Goal: Information Seeking & Learning: Learn about a topic

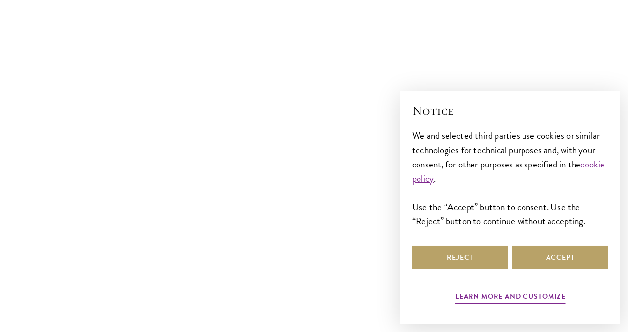
scroll to position [611, 0]
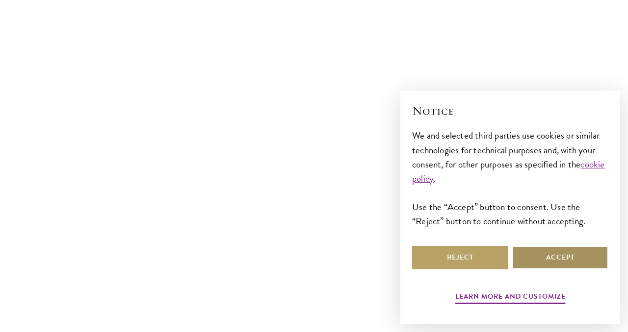
click at [528, 257] on button "Accept" at bounding box center [560, 258] width 96 height 24
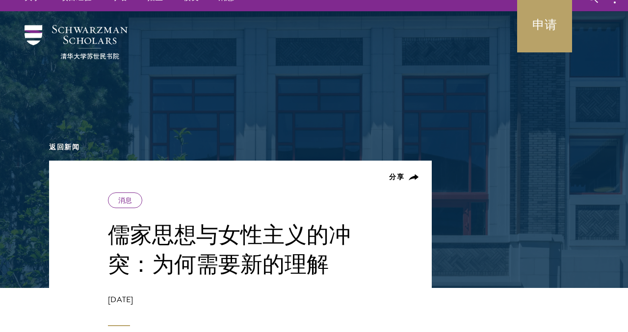
scroll to position [18, 0]
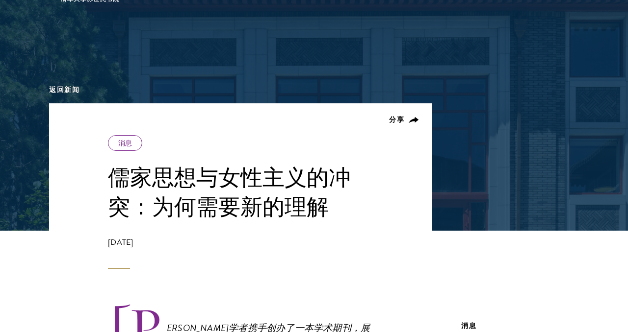
click at [203, 198] on font "儒家思想与女性主义的冲突：为何需要新的理解" at bounding box center [229, 192] width 243 height 57
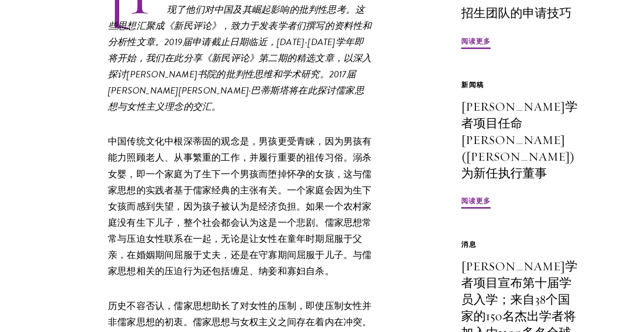
scroll to position [412, 0]
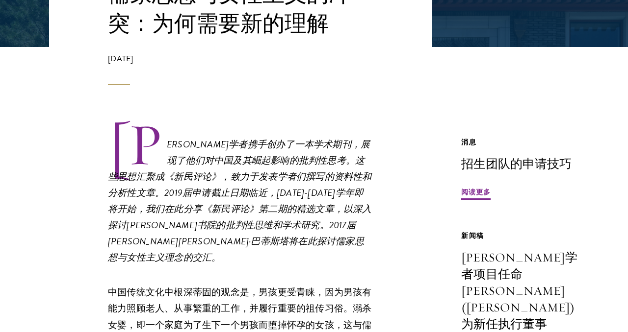
scroll to position [267, 0]
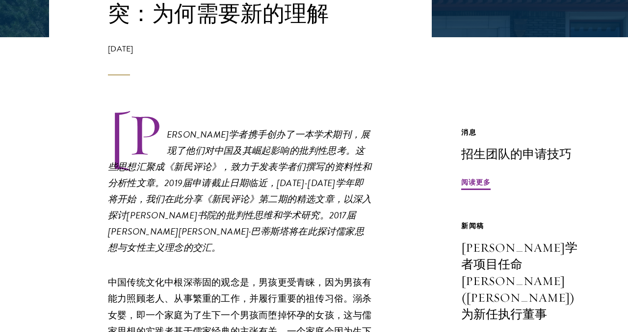
click at [190, 71] on div "[DATE]" at bounding box center [240, 59] width 265 height 32
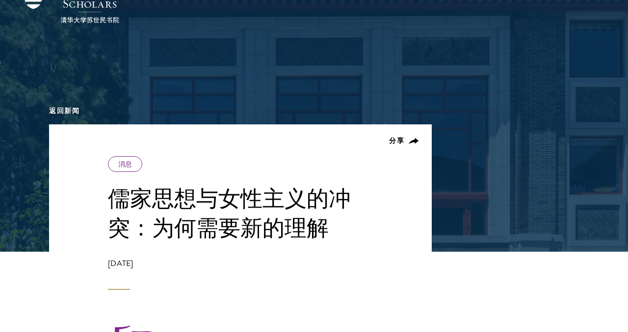
scroll to position [69, 0]
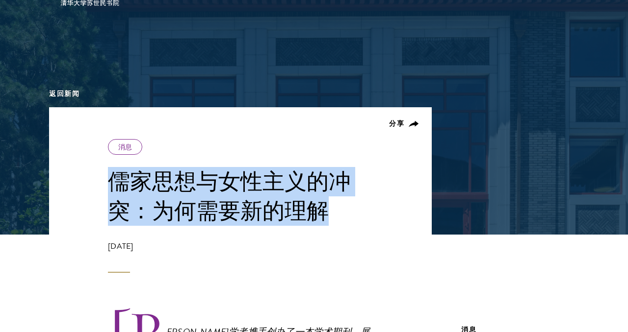
drag, startPoint x: 110, startPoint y: 180, endPoint x: 338, endPoint y: 235, distance: 233.9
click at [338, 235] on div "分享 消息 儒家思想与女性主义的冲突：为何需要新的理解 2017年8月29日" at bounding box center [240, 206] width 265 height 134
copy div "儒家思想与女性主义的冲突：为何需要新的理解"
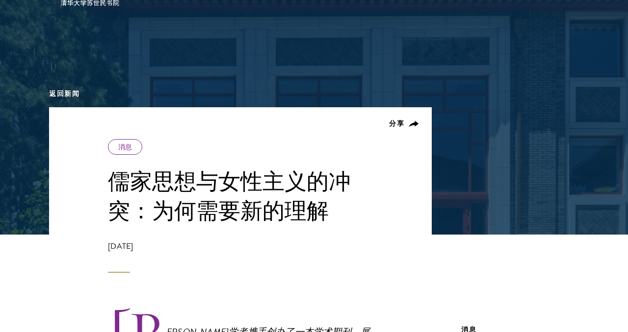
click at [264, 259] on div "[DATE]" at bounding box center [240, 257] width 265 height 32
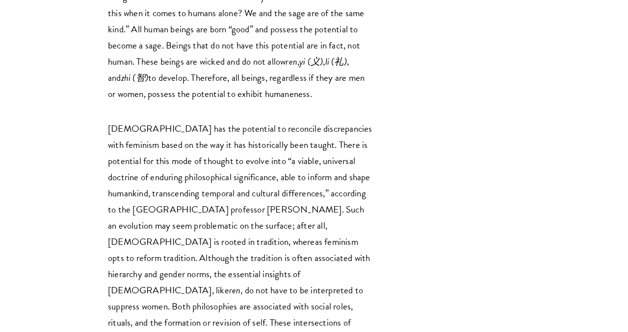
scroll to position [4865, 0]
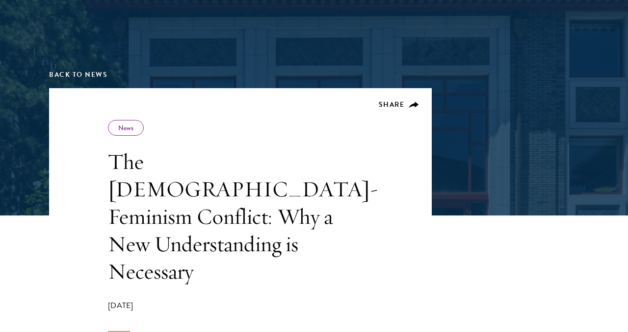
scroll to position [126, 0]
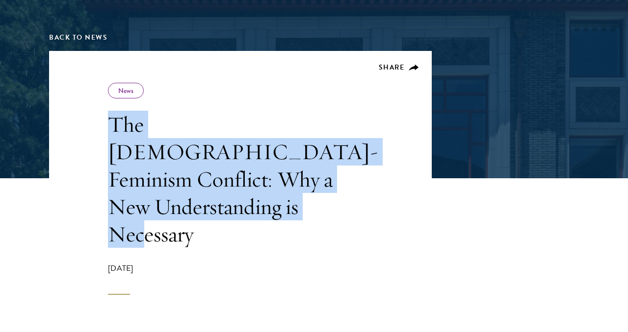
drag, startPoint x: 106, startPoint y: 113, endPoint x: 360, endPoint y: 179, distance: 262.3
click at [360, 179] on header "Share News The Confucianism-Feminism Conflict: Why a New Understanding is Neces…" at bounding box center [240, 173] width 382 height 244
copy h1 "The [DEMOGRAPHIC_DATA]-Feminism Conflict: Why a New Understanding is Necessary"
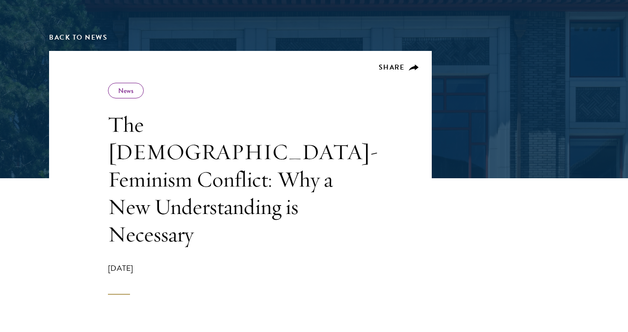
click at [347, 162] on h1 "The [DEMOGRAPHIC_DATA]-Feminism Conflict: Why a New Understanding is Necessary" at bounding box center [240, 179] width 265 height 137
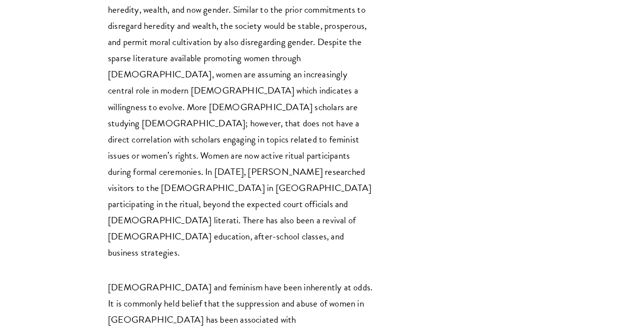
scroll to position [4920, 0]
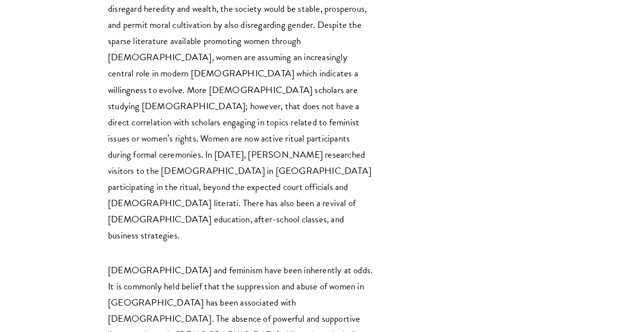
drag, startPoint x: 110, startPoint y: 242, endPoint x: 161, endPoint y: 243, distance: 51.5
copy em "uliana Batista"
drag, startPoint x: 109, startPoint y: 240, endPoint x: 159, endPoint y: 240, distance: 50.0
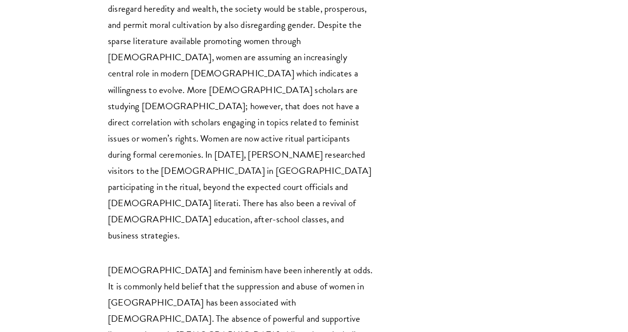
copy em "Juliana Batista"
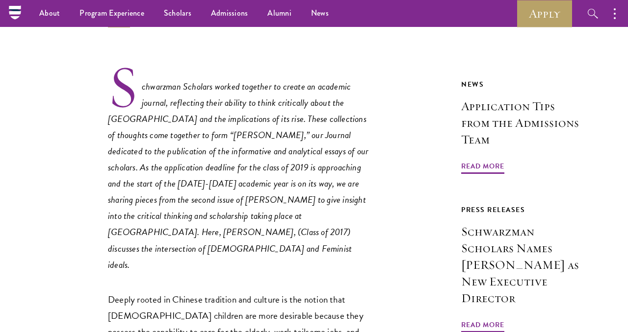
scroll to position [0, 0]
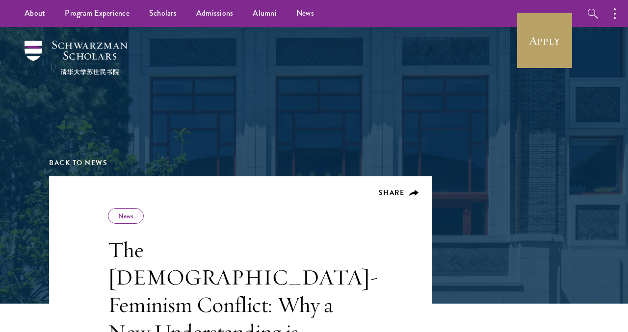
drag, startPoint x: 49, startPoint y: 39, endPoint x: 136, endPoint y: 55, distance: 88.9
click at [137, 55] on div "Back to News" at bounding box center [314, 102] width 530 height 150
drag, startPoint x: 100, startPoint y: 48, endPoint x: 253, endPoint y: 0, distance: 160.3
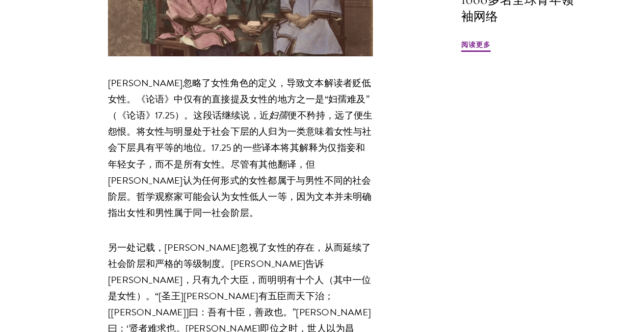
scroll to position [987, 0]
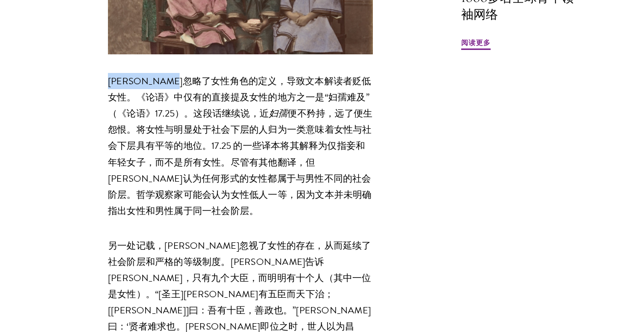
drag, startPoint x: 110, startPoint y: 67, endPoint x: 217, endPoint y: 60, distance: 107.6
click at [219, 74] on font "[PERSON_NAME]忽略了女性角色的定义，导致文本解读者贬低女性。《论语》中仅有的直接提及女性的地方之一是“妇孺难及”（《论语》17.25）。这段话继续…" at bounding box center [239, 97] width 263 height 47
click at [225, 151] on font "便不矜持，远了便生怨恨。将女性与明显处于社会下层的人归为一类意味着女性与社会下层具有平等的地位。17.25 的一些译本将其解释为仅指妾和年轻女子，而不是所有女…" at bounding box center [240, 161] width 264 height 111
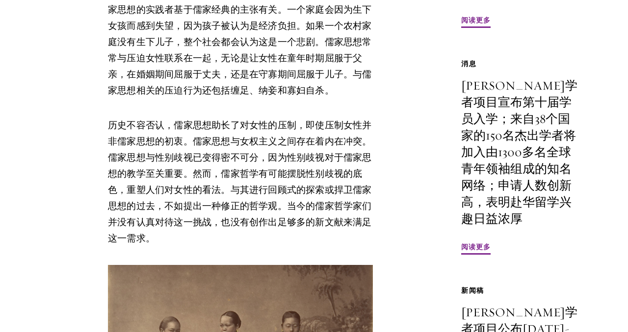
scroll to position [592, 0]
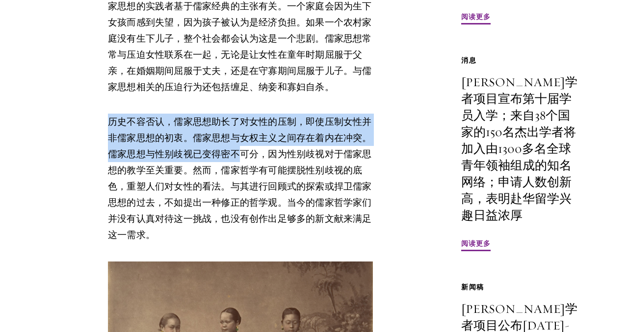
drag, startPoint x: 108, startPoint y: 104, endPoint x: 221, endPoint y: 158, distance: 124.8
click at [228, 152] on font "历史不容否认，儒家思想助长了对女性的压制，即使压制女性并非儒家思想的初衷。儒家思想与女权主义之间存在着内在冲突。儒家思想与性别歧视已变得密不可分，因为性别歧视…" at bounding box center [240, 178] width 264 height 127
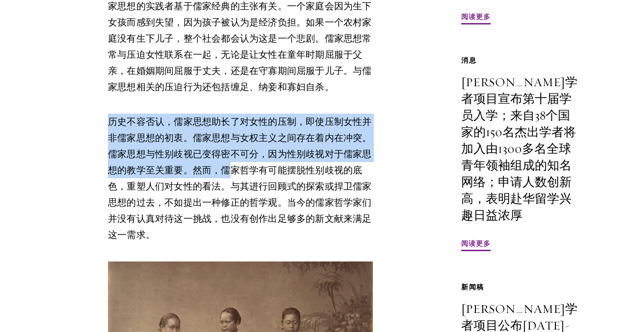
click at [221, 158] on font "历史不容否认，儒家思想助长了对女性的压制，即使压制女性并非儒家思想的初衷。儒家思想与女权主义之间存在着内在冲突。儒家思想与性别歧视已变得密不可分，因为性别歧视…" at bounding box center [240, 178] width 264 height 127
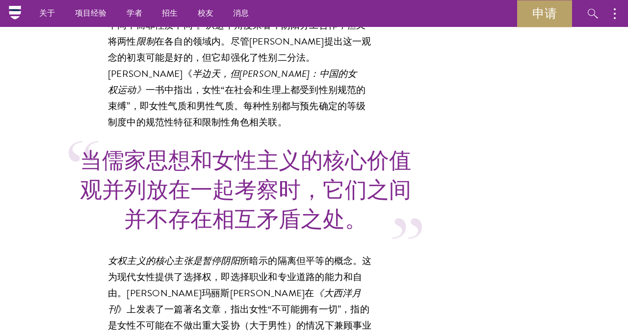
scroll to position [1900, 0]
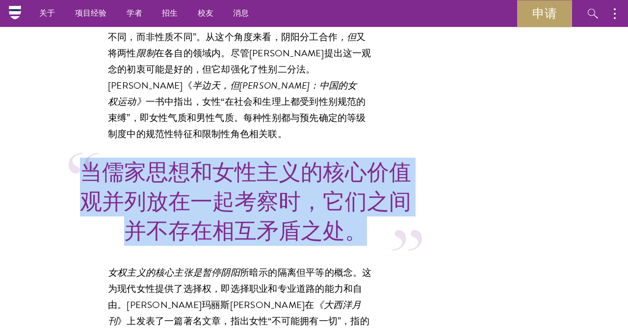
drag, startPoint x: 78, startPoint y: 66, endPoint x: 367, endPoint y: 127, distance: 295.2
click at [367, 158] on p "当儒家思想和女性主义的核心价值观并列放在一起考察时，它们之间并不存在相互矛盾之处。" at bounding box center [244, 202] width 333 height 88
copy font "当儒家思想和女性主义的核心价值观并列放在一起考察时，它们之间并不存在相互矛盾之处。"
click at [367, 158] on p "当儒家思想和女性主义的核心价值观并列放在一起考察时，它们之间并不存在相互矛盾之处。" at bounding box center [244, 202] width 333 height 88
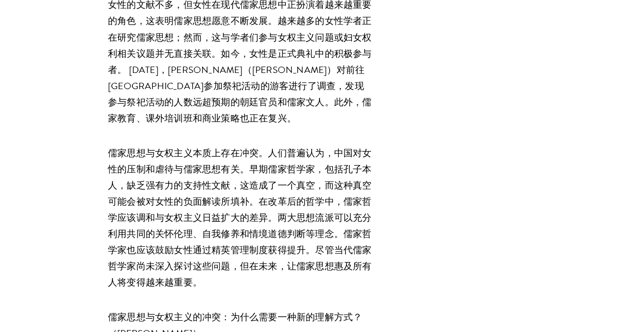
scroll to position [3496, 0]
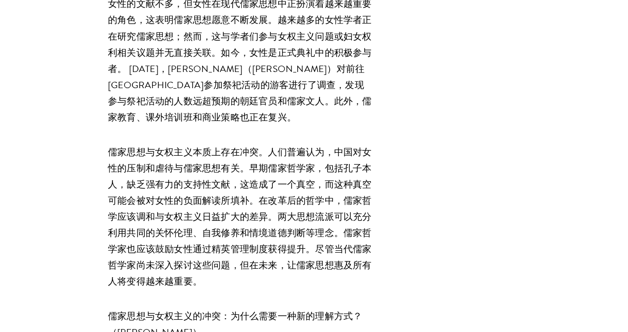
drag, startPoint x: 108, startPoint y: 159, endPoint x: 230, endPoint y: 271, distance: 165.2
copy div "无论是利用严格的社会等级制度将妇女武警的从属角色， 还是通过鼓励妇女裹脚寡或妇自杀这样的做法，儒家思想的部分 教义曾经被用来压制妇女。然而，儒家思想和女权主义…"
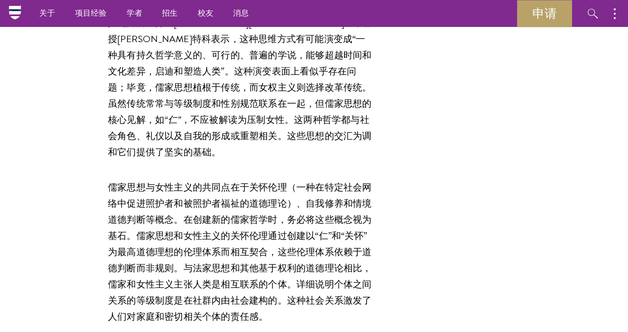
scroll to position [2590, 0]
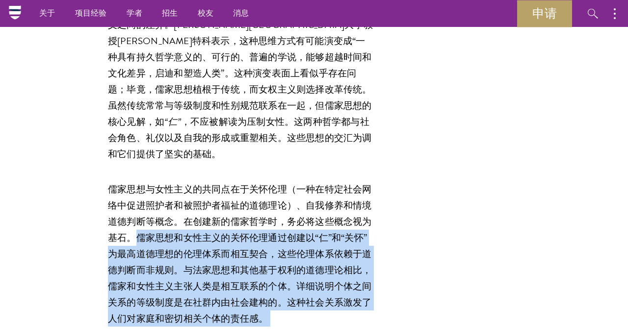
drag, startPoint x: 139, startPoint y: 98, endPoint x: 292, endPoint y: 216, distance: 194.0
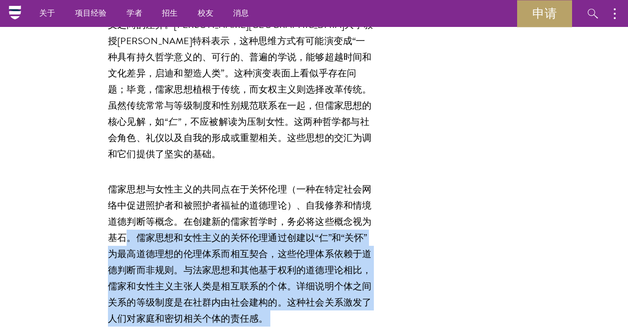
drag, startPoint x: 131, startPoint y: 97, endPoint x: 293, endPoint y: 215, distance: 200.4
copy div "。儒家思想和女性主义的关怀伦理通过创建以“仁”和“关怀”为最高道德理想的伦理体系而相互契合，这些伦理体系依赖于道德判断而非规则。与法家思想和其他基于权利的道德…"
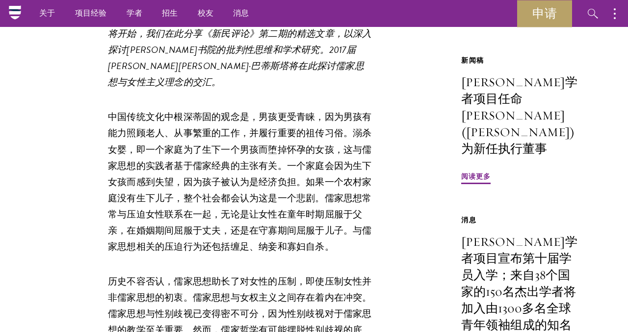
scroll to position [0, 0]
